Goal: Task Accomplishment & Management: Complete application form

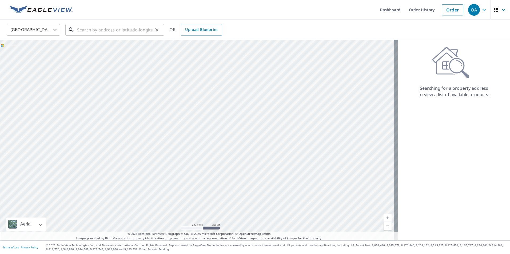
click at [118, 32] on input "text" at bounding box center [115, 29] width 76 height 15
paste input "[STREET_ADDRESS][PERSON_NAME]"
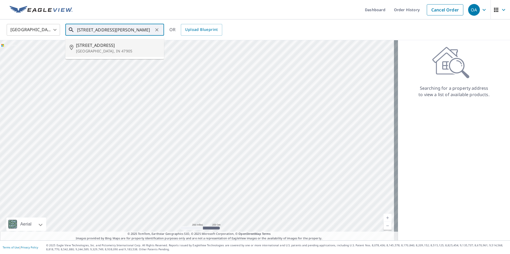
click at [120, 45] on span "[STREET_ADDRESS]" at bounding box center [118, 45] width 84 height 6
type input "[STREET_ADDRESS][PERSON_NAME]"
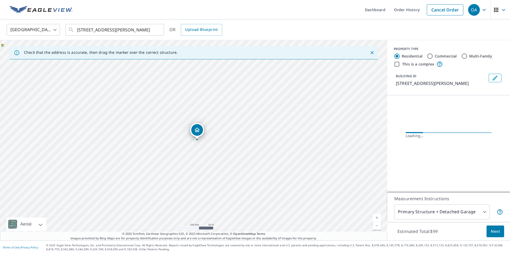
scroll to position [0, 0]
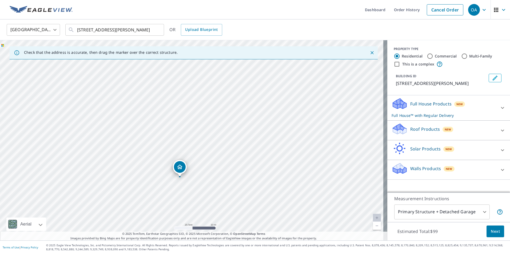
drag, startPoint x: 222, startPoint y: 162, endPoint x: 206, endPoint y: 100, distance: 63.6
click at [206, 100] on div "[STREET_ADDRESS][PERSON_NAME]" at bounding box center [193, 140] width 387 height 200
click at [495, 233] on span "Next" at bounding box center [494, 231] width 9 height 7
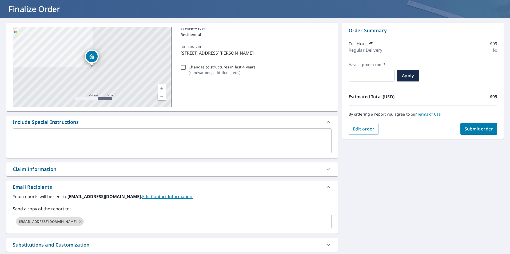
scroll to position [79, 0]
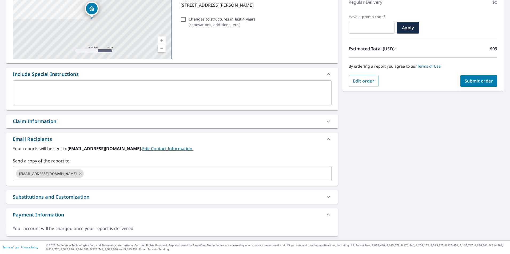
click at [62, 119] on div "Claim Information" at bounding box center [167, 121] width 309 height 7
checkbox input "true"
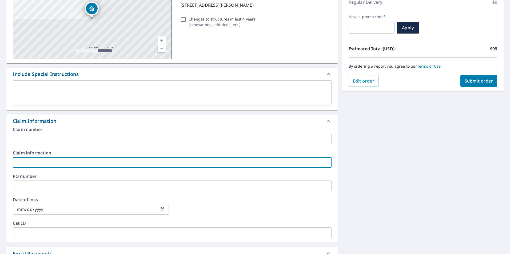
click at [58, 159] on input "text" at bounding box center [172, 162] width 319 height 11
type input "C"
checkbox input "true"
type input "CM"
checkbox input "true"
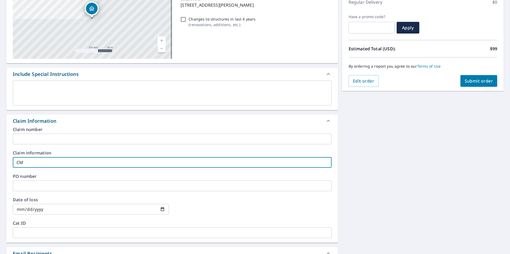
type input "CMI"
checkbox input "true"
type input "CMIN"
checkbox input "true"
type input "CMIN-"
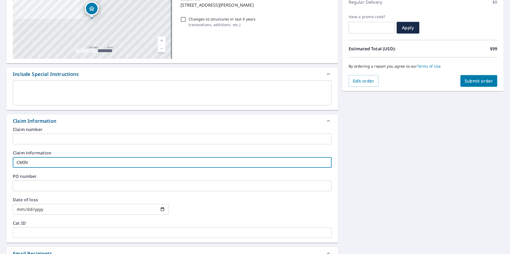
checkbox input "true"
type input "CMIN-8"
checkbox input "true"
type input "CMIN-82"
checkbox input "true"
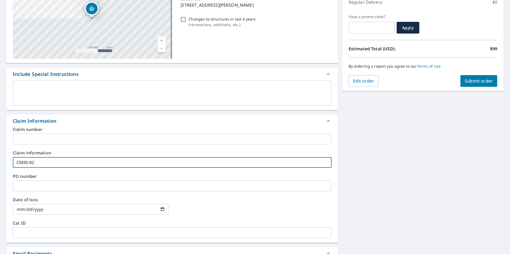
type input "CMIN-827"
checkbox input "true"
type input "CMIN-8272"
checkbox input "true"
type input "CMIN-82720"
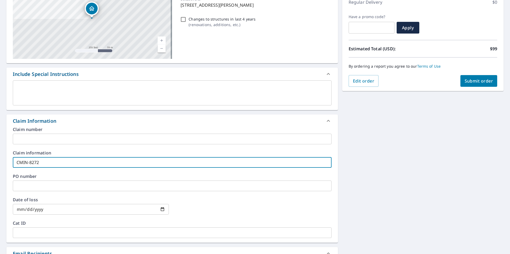
checkbox input "true"
type input "CMIN-827208"
checkbox input "true"
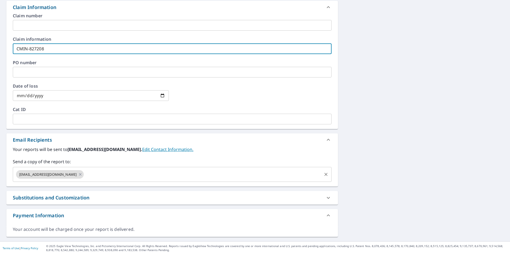
scroll to position [194, 0]
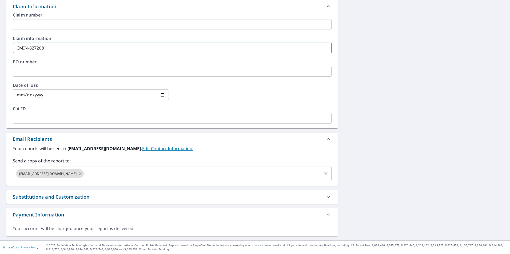
type input "CMIN-827208"
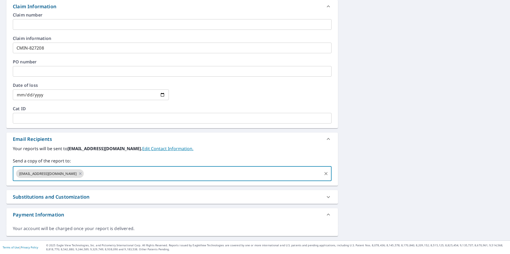
click at [93, 173] on input "text" at bounding box center [203, 174] width 236 height 10
type input "[EMAIL_ADDRESS][DOMAIN_NAME]"
click at [210, 152] on div "Your reports will be sent to [EMAIL_ADDRESS][DOMAIN_NAME]. Edit Contact Informa…" at bounding box center [172, 164] width 319 height 36
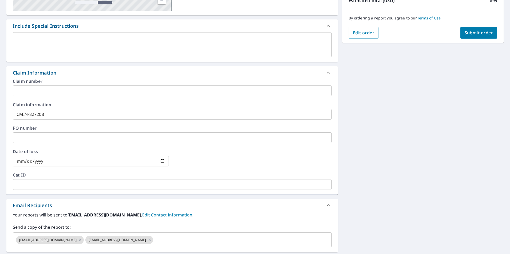
scroll to position [60, 0]
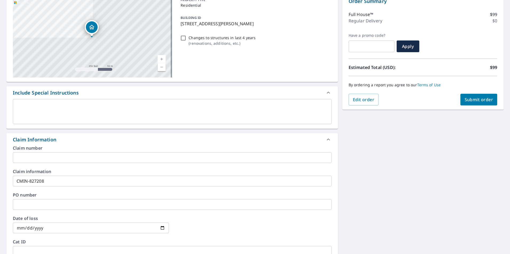
click at [485, 102] on span "Submit order" at bounding box center [478, 100] width 29 height 6
checkbox input "true"
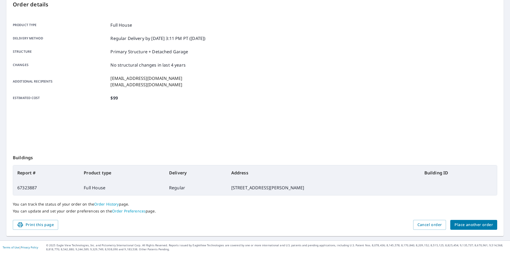
scroll to position [59, 0]
